Goal: Transaction & Acquisition: Purchase product/service

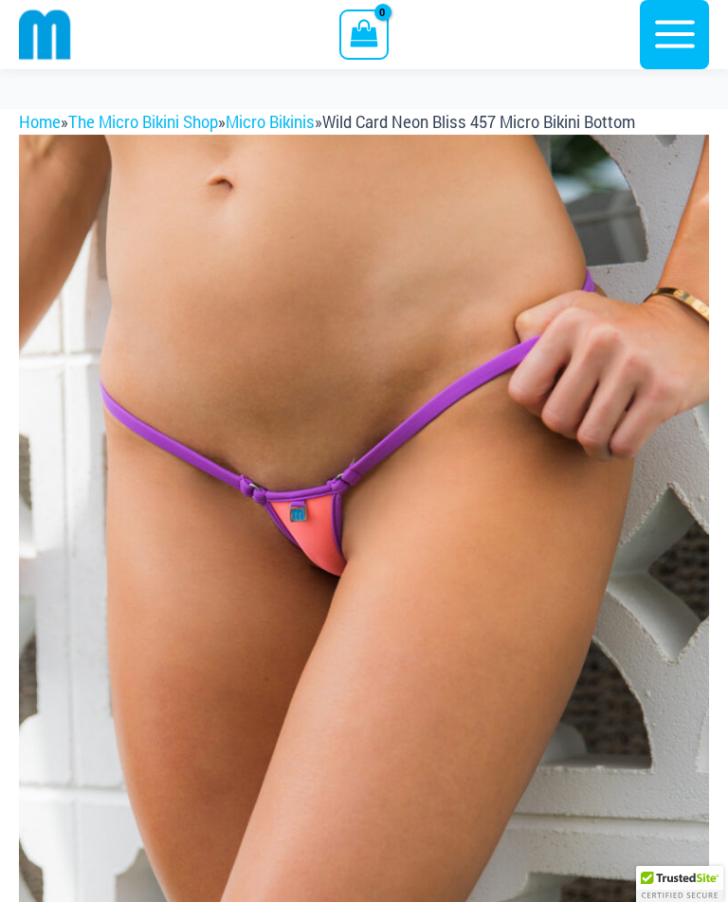
click at [670, 41] on icon "button" at bounding box center [675, 33] width 47 height 47
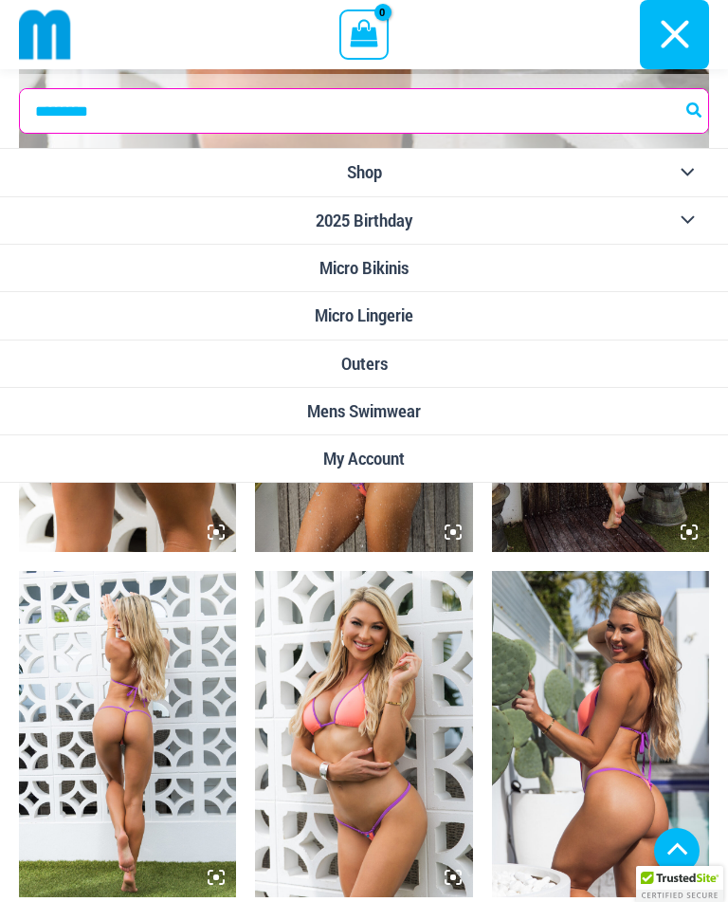
click at [678, 28] on icon "button" at bounding box center [675, 33] width 47 height 47
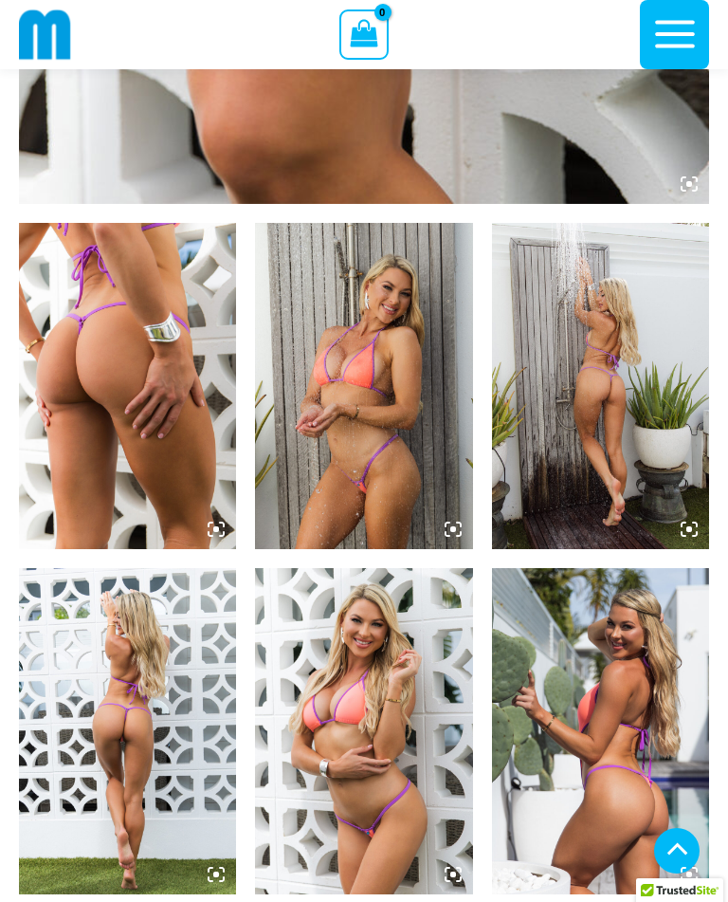
scroll to position [954, 0]
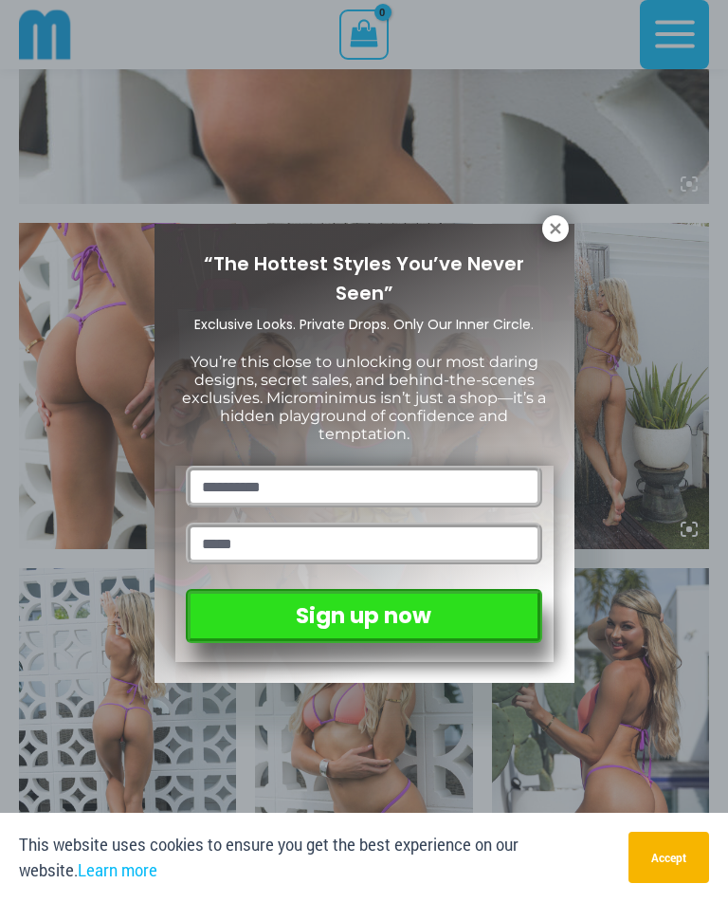
click at [555, 230] on icon at bounding box center [555, 228] width 10 height 10
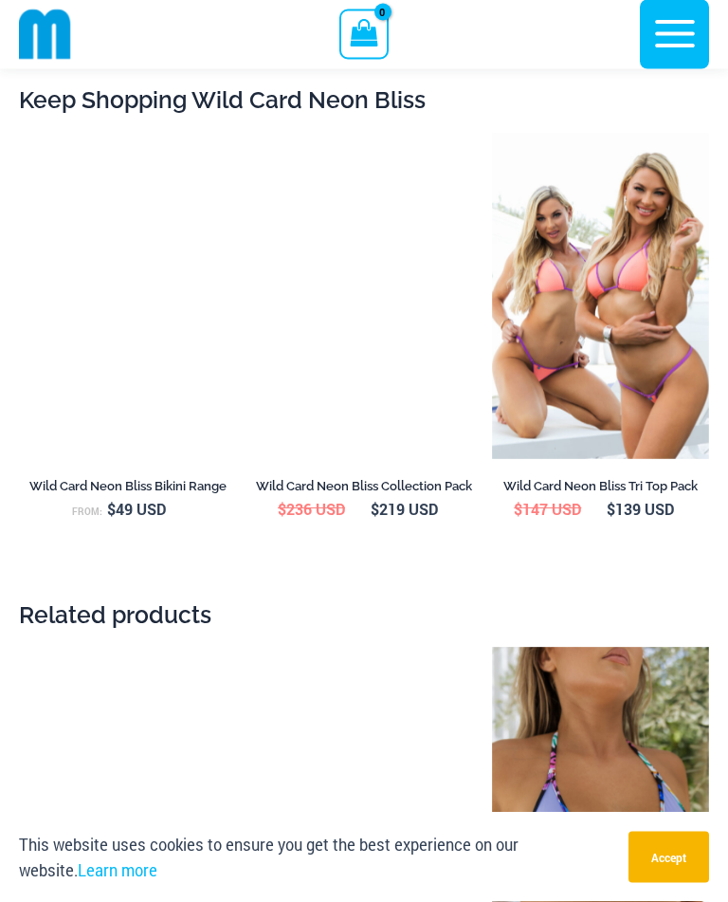
scroll to position [3886, 0]
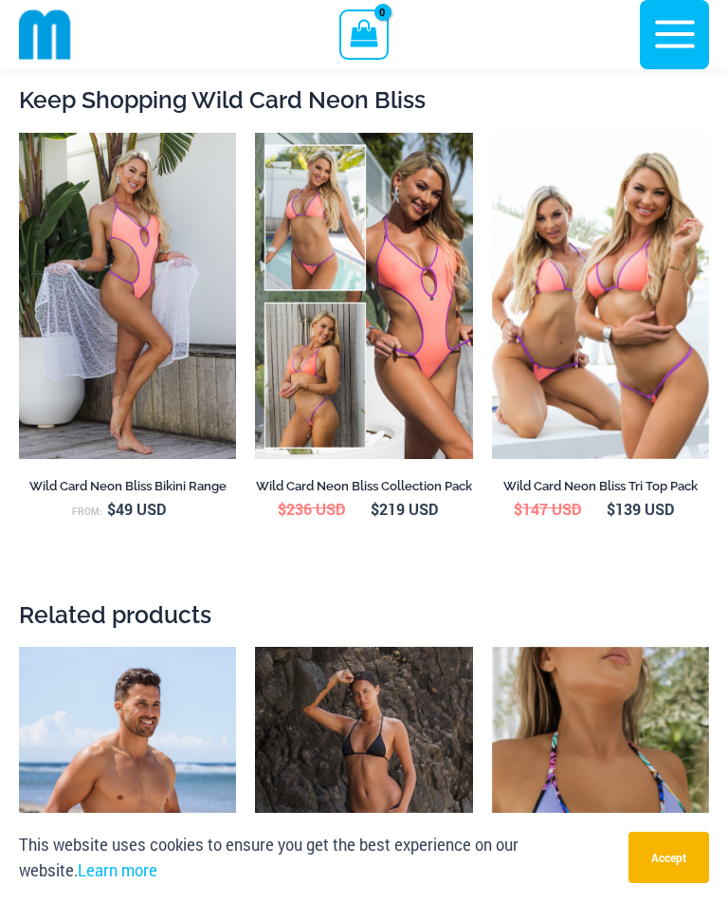
click at [674, 20] on icon "button" at bounding box center [675, 33] width 47 height 47
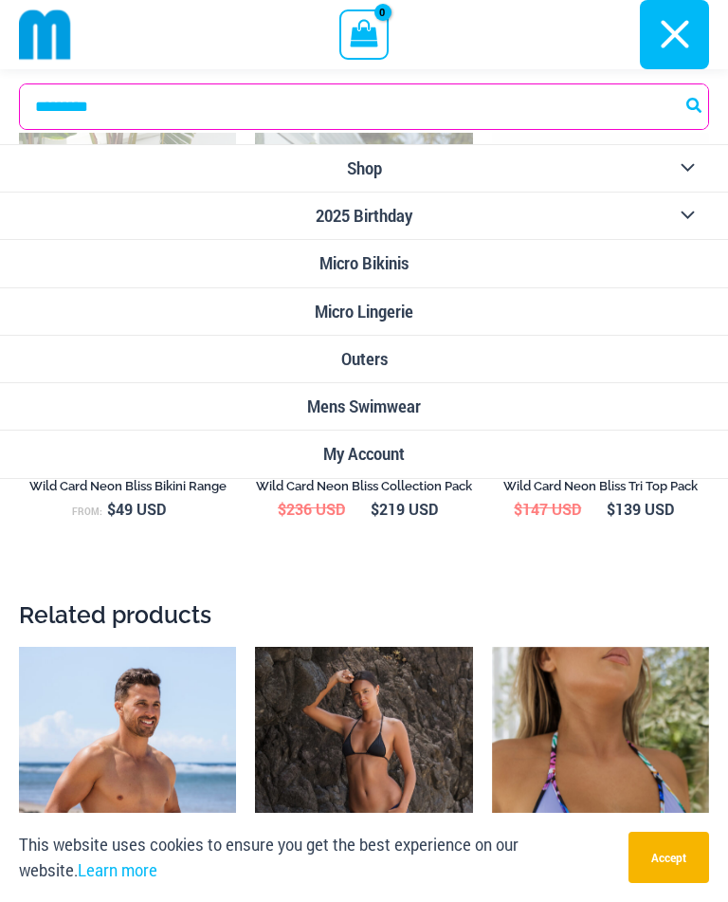
click at [394, 305] on span "Micro Lingerie" at bounding box center [364, 312] width 99 height 20
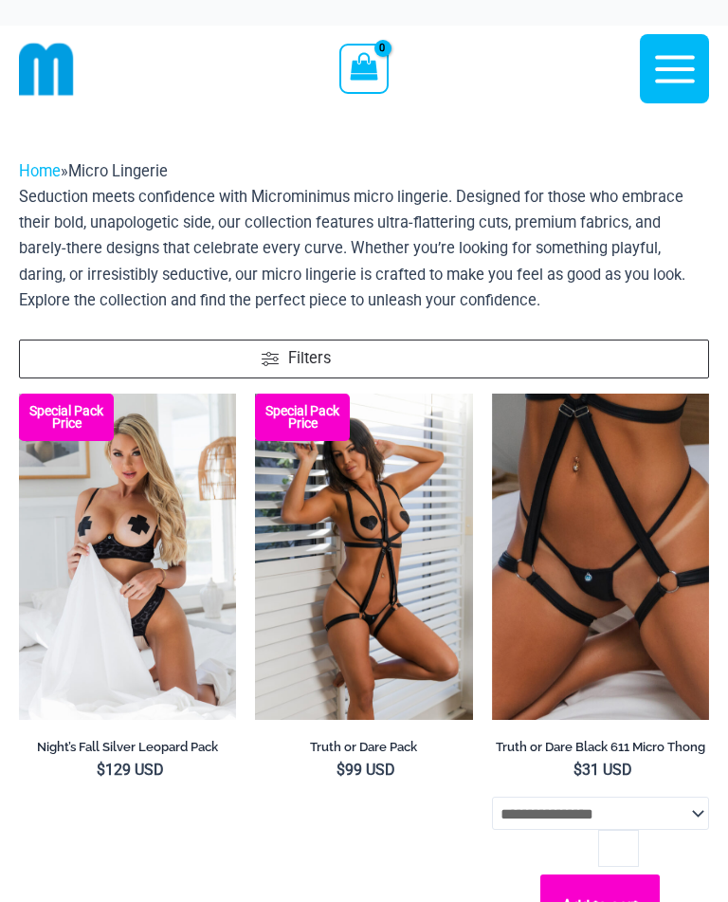
click at [677, 64] on icon "button" at bounding box center [675, 69] width 47 height 47
click at [674, 66] on icon "button" at bounding box center [675, 69] width 47 height 47
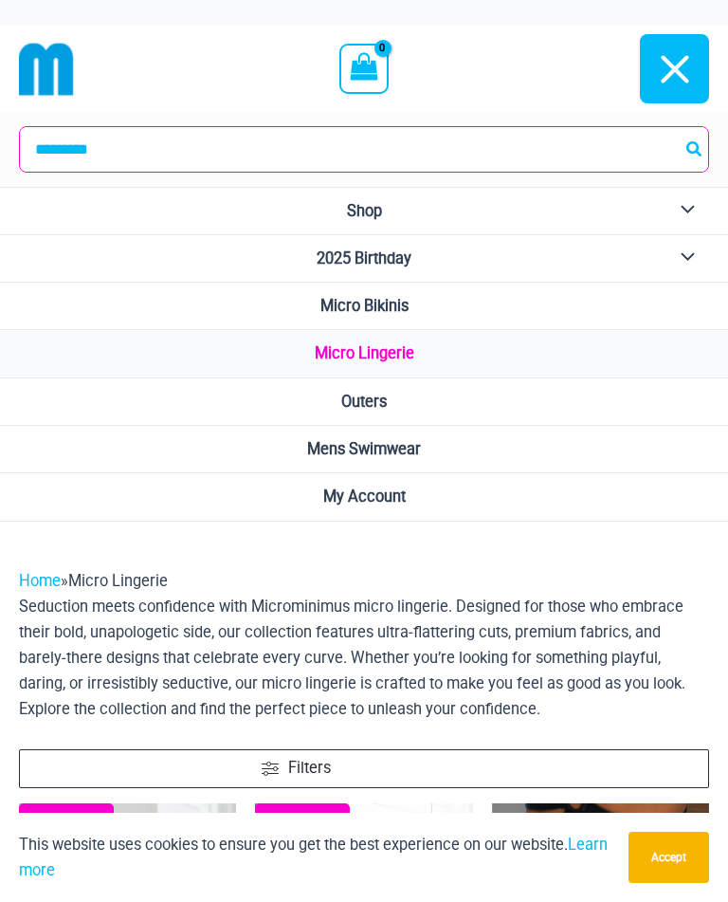
click at [382, 394] on span "Outers" at bounding box center [364, 402] width 46 height 18
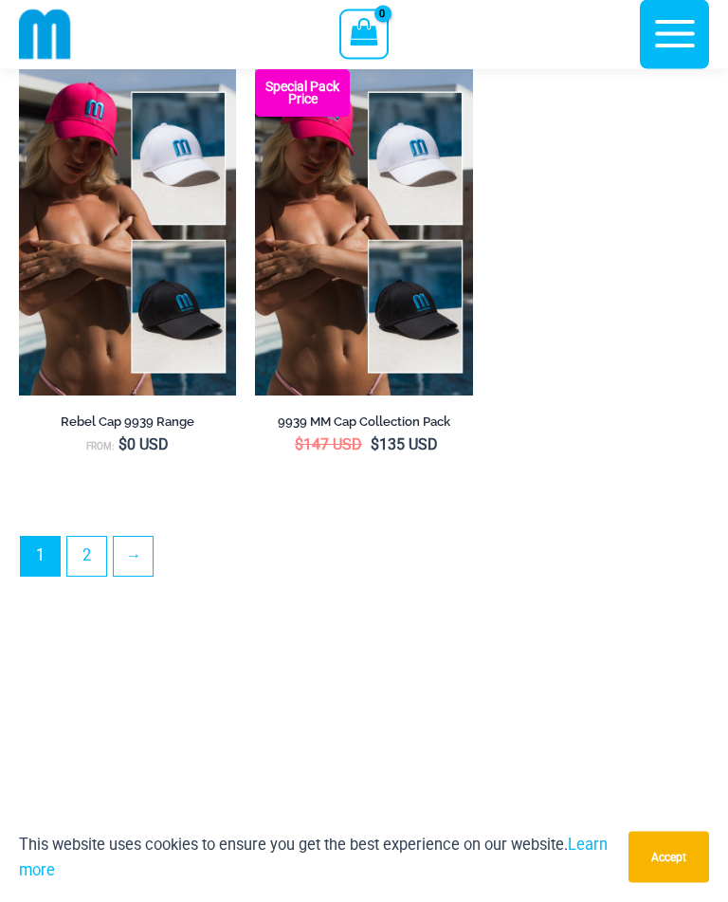
scroll to position [5231, 0]
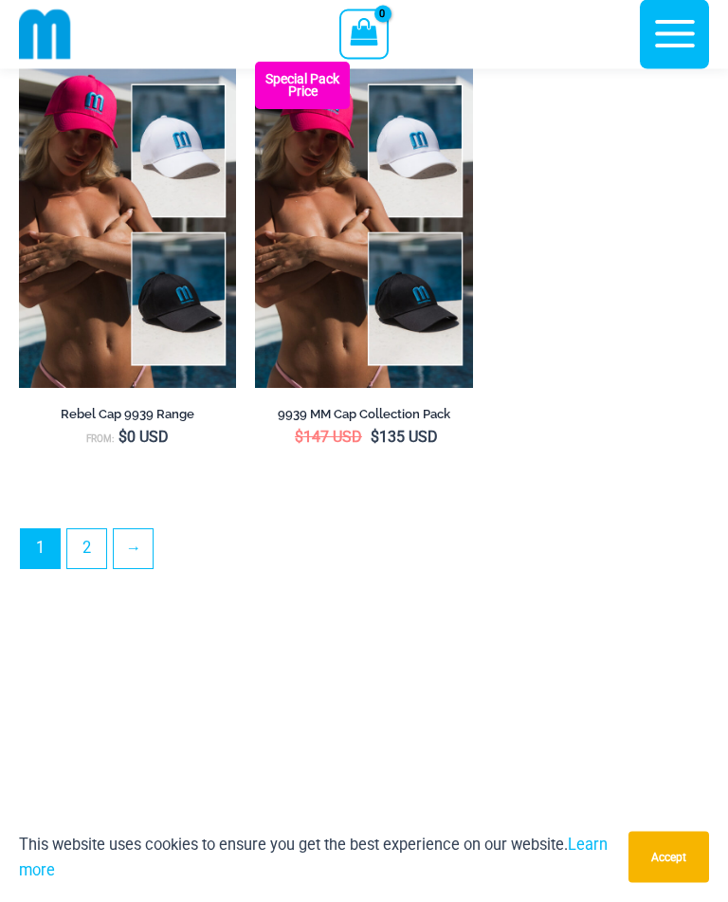
click at [131, 564] on link "→" at bounding box center [133, 549] width 39 height 39
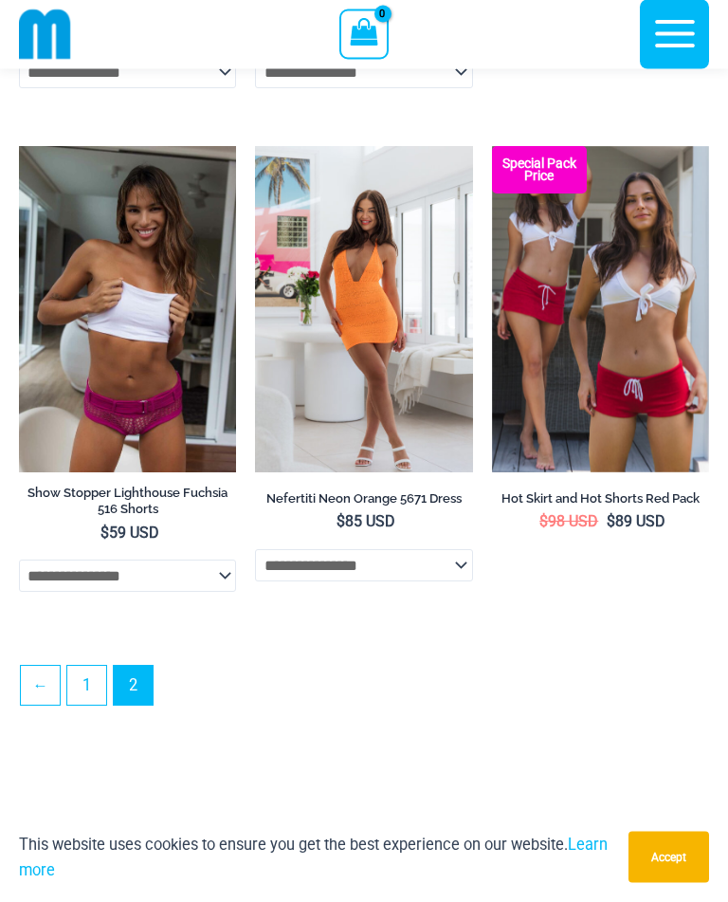
scroll to position [2030, 0]
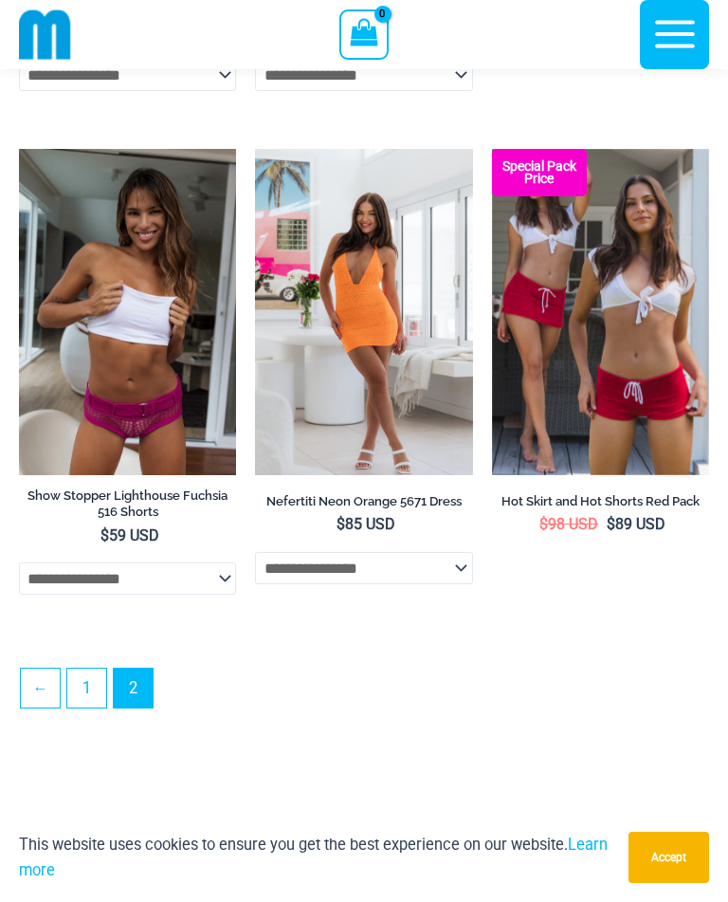
click at [492, 149] on img at bounding box center [492, 149] width 0 height 0
